Goal: Navigation & Orientation: Find specific page/section

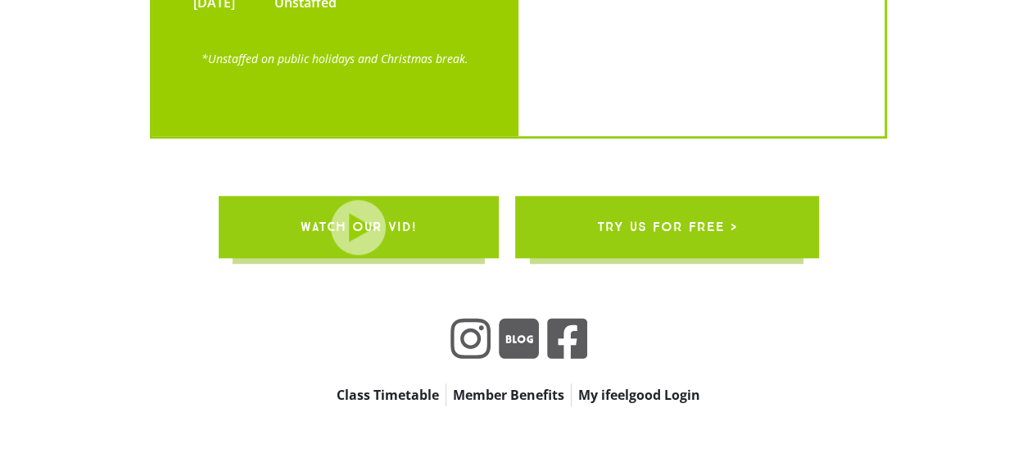
scroll to position [3819, 0]
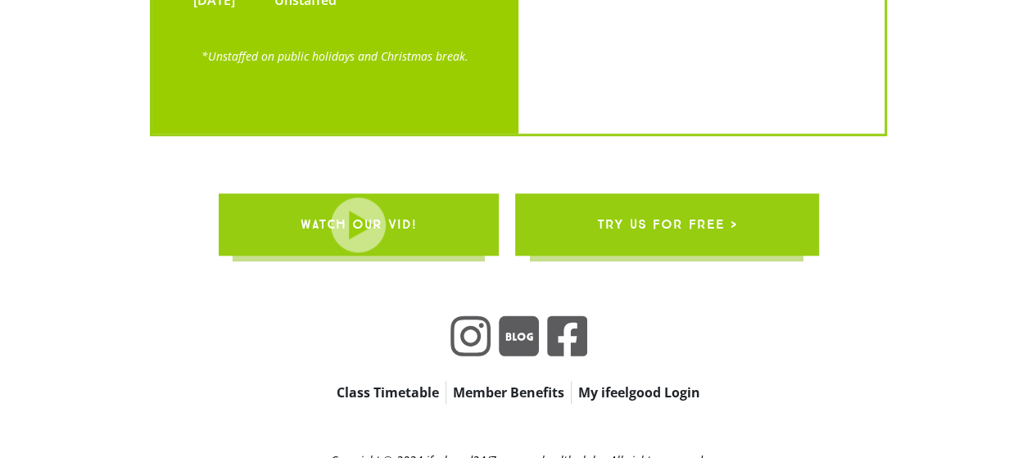
click at [379, 381] on link "Class Timetable" at bounding box center [388, 392] width 116 height 23
click at [528, 381] on link "Member Benefits" at bounding box center [509, 392] width 125 height 23
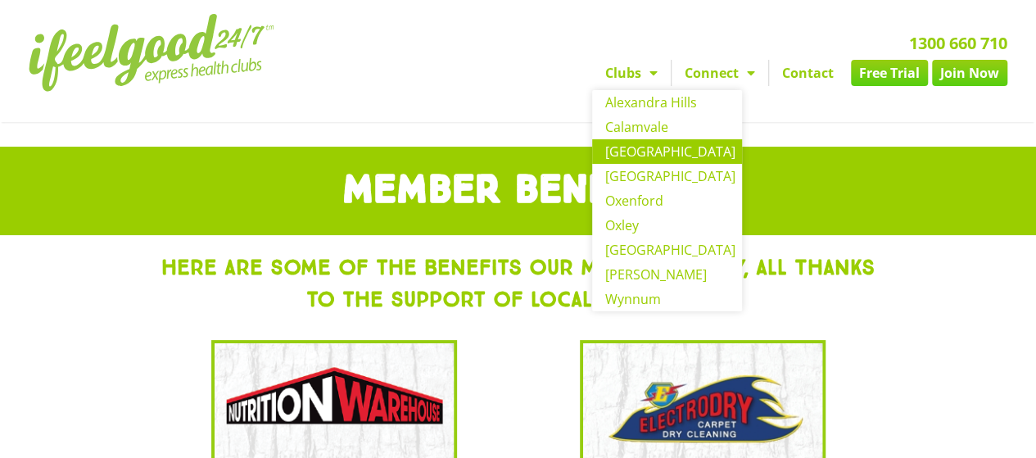
click at [623, 152] on link "[GEOGRAPHIC_DATA]" at bounding box center [667, 151] width 150 height 25
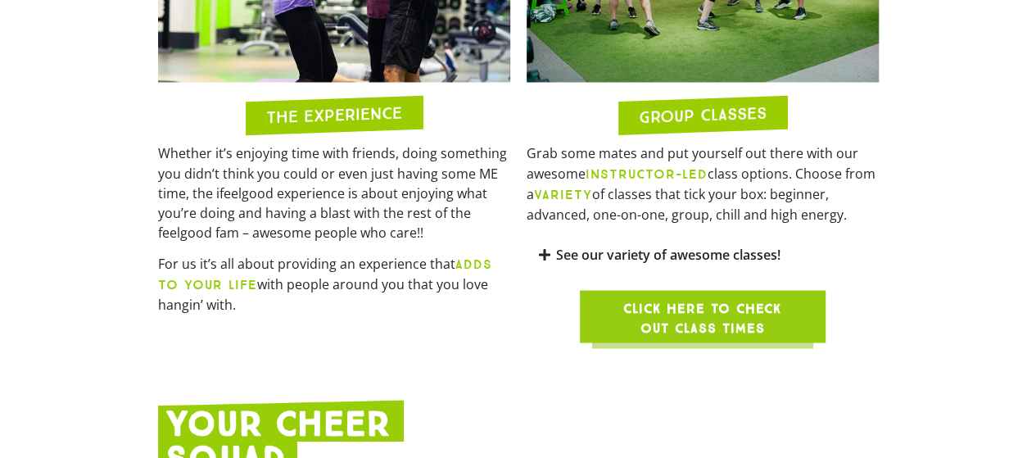
scroll to position [1393, 0]
